Goal: Check status

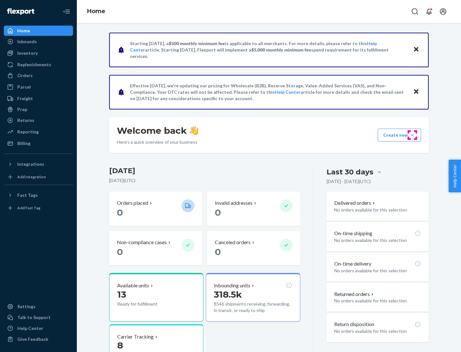
click at [412, 135] on button "Create new Create new inbound Create new order Create new product" at bounding box center [399, 135] width 43 height 13
click at [27, 42] on div "Inbounds" at bounding box center [27, 41] width 20 height 6
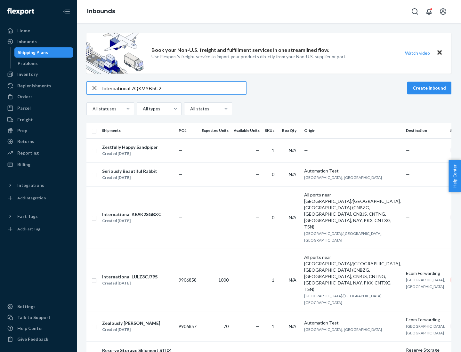
type input "International 7QKVYB5C29"
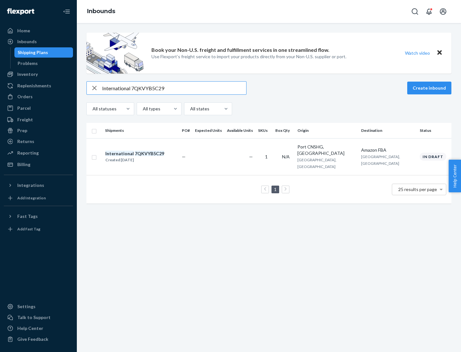
click at [146, 157] on div "Created [DATE]" at bounding box center [134, 160] width 59 height 6
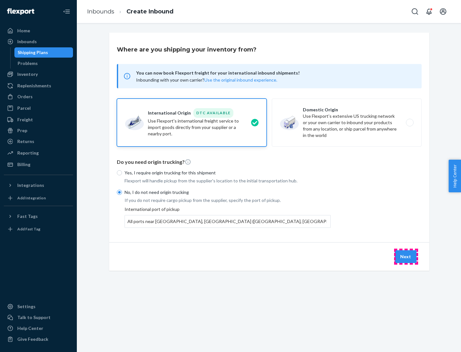
click at [406, 256] on button "Next" at bounding box center [406, 256] width 22 height 13
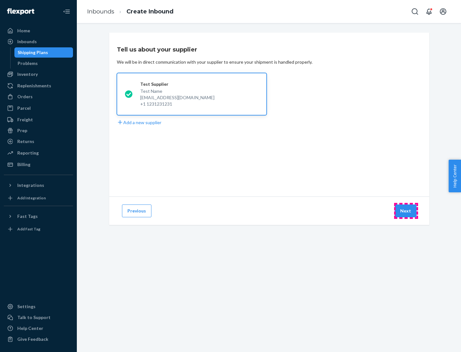
click at [406, 211] on button "Next" at bounding box center [406, 211] width 22 height 13
